Goal: Task Accomplishment & Management: Use online tool/utility

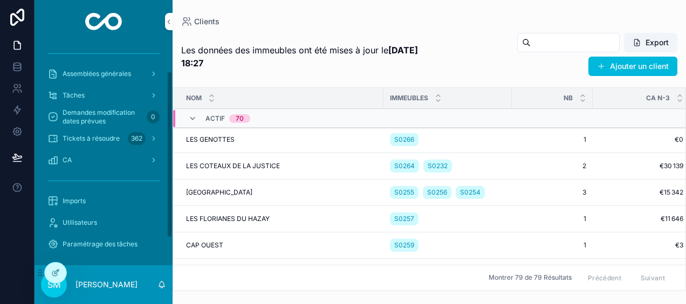
scroll to position [73, 0]
click at [68, 194] on span "Imports" at bounding box center [74, 198] width 23 height 9
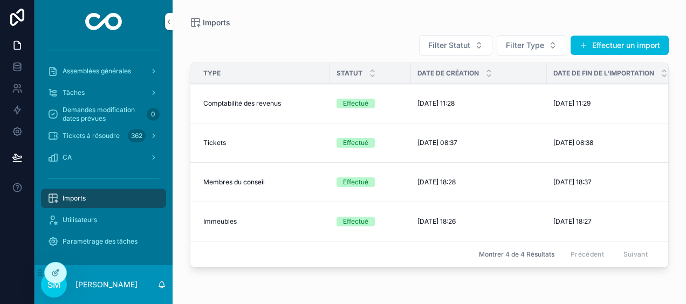
click at [596, 44] on button "Effectuer un import" at bounding box center [619, 45] width 98 height 19
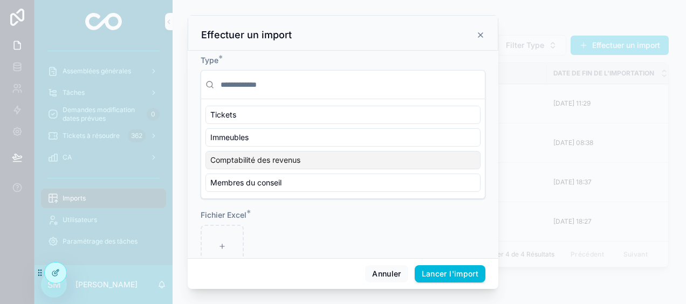
click at [278, 162] on span "Comptabilité des revenus" at bounding box center [255, 160] width 90 height 11
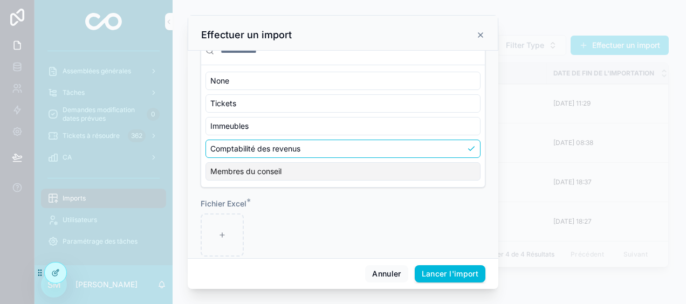
scroll to position [49, 0]
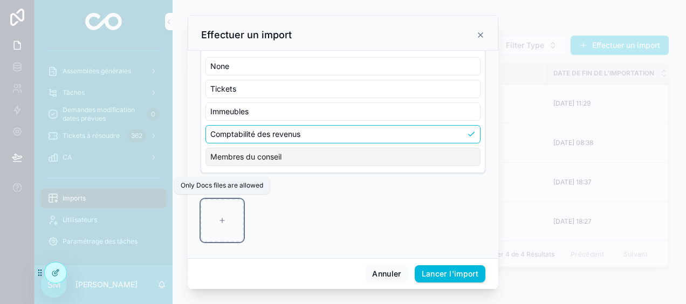
click at [216, 216] on div "scrollable content" at bounding box center [221, 220] width 43 height 43
type input "**********"
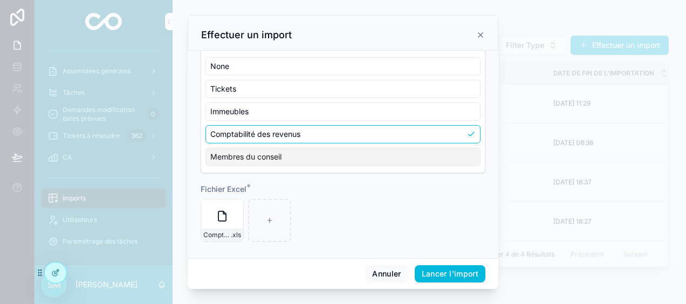
click at [455, 274] on button "Lancer l'import" at bounding box center [449, 273] width 71 height 17
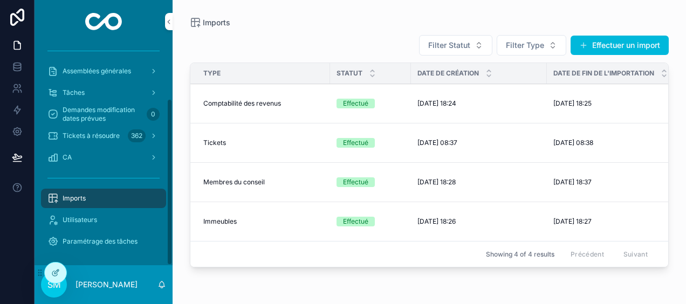
click at [59, 155] on div "CA" at bounding box center [103, 157] width 112 height 17
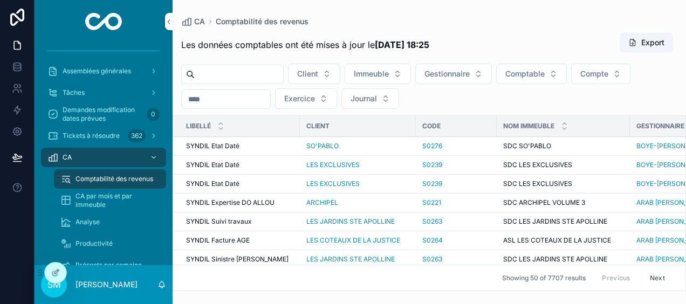
click at [105, 225] on div "Analyse" at bounding box center [109, 221] width 99 height 17
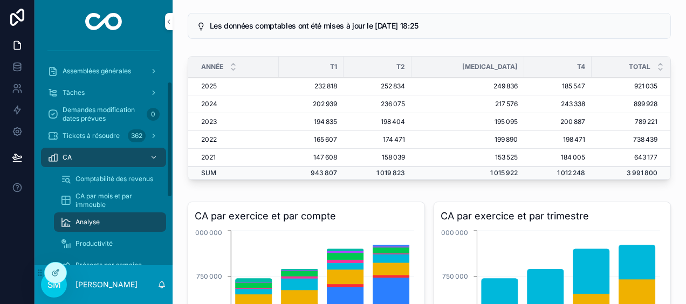
click at [111, 246] on span "Productivité" at bounding box center [93, 243] width 37 height 9
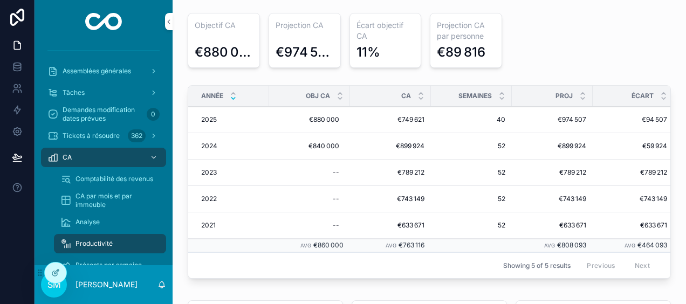
click at [88, 286] on p "[PERSON_NAME]" at bounding box center [106, 284] width 62 height 11
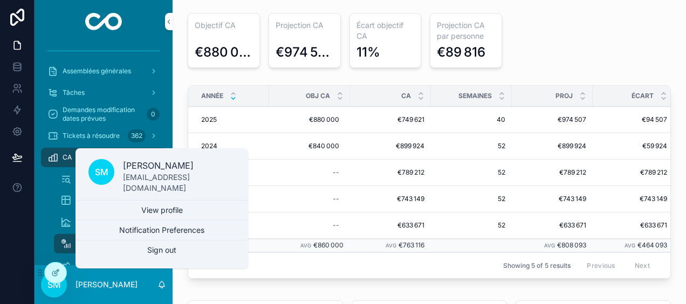
click at [129, 251] on button "Sign out" at bounding box center [161, 249] width 172 height 19
